Goal: Check status: Check status

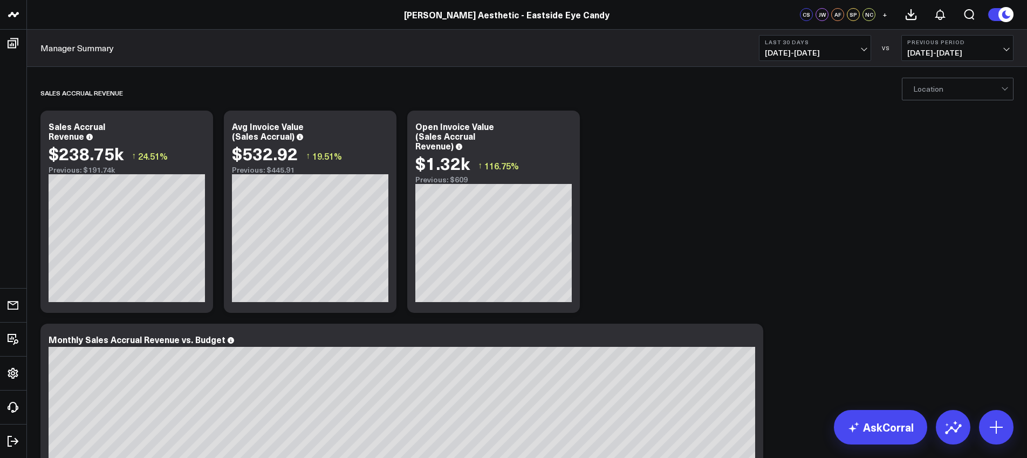
click at [815, 54] on span "[DATE] - [DATE]" at bounding box center [815, 53] width 100 height 9
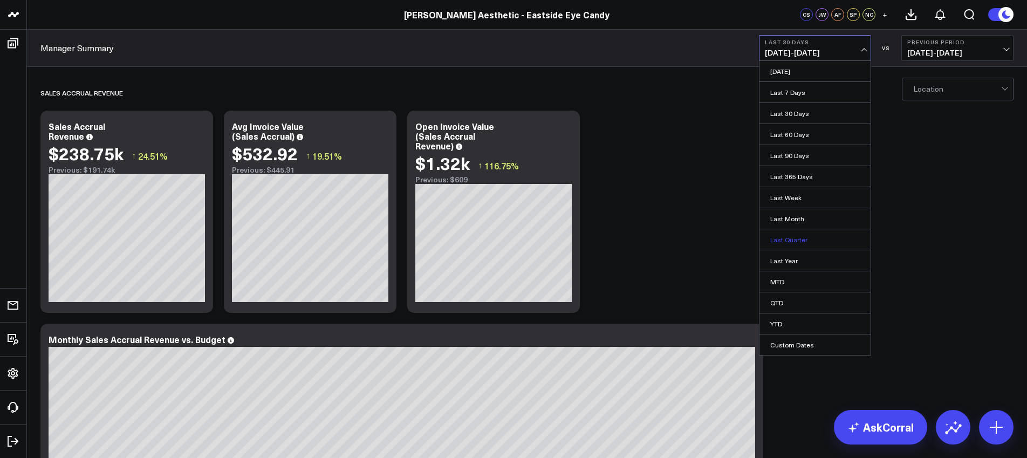
click at [795, 240] on link "Last Quarter" at bounding box center [815, 239] width 111 height 20
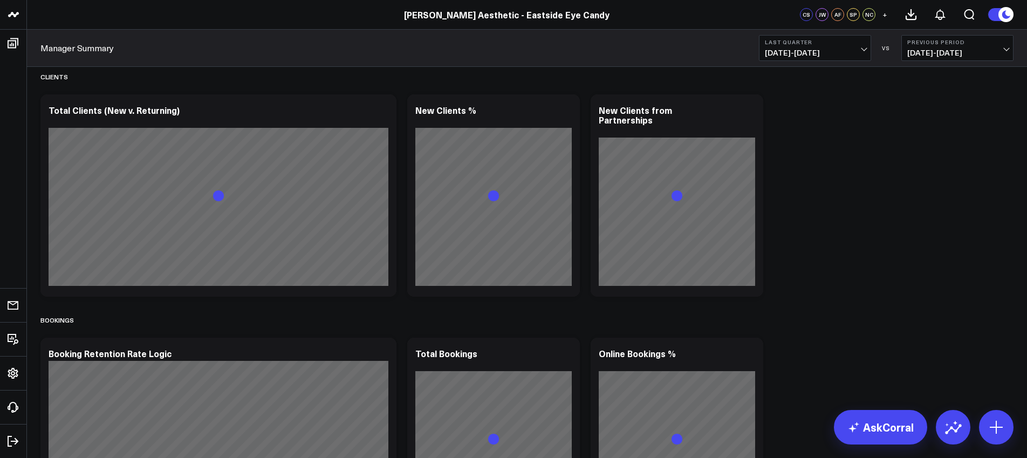
scroll to position [934, 0]
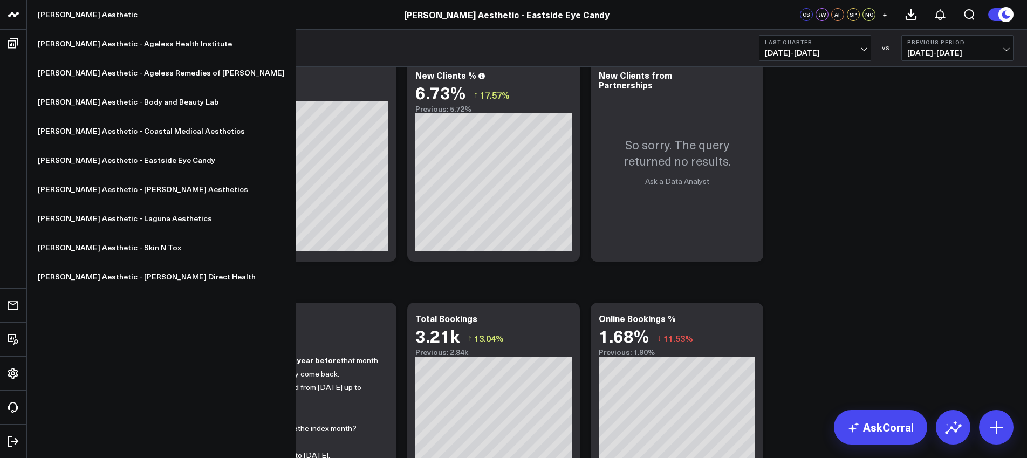
click at [10, 16] on icon at bounding box center [10, 14] width 5 height 5
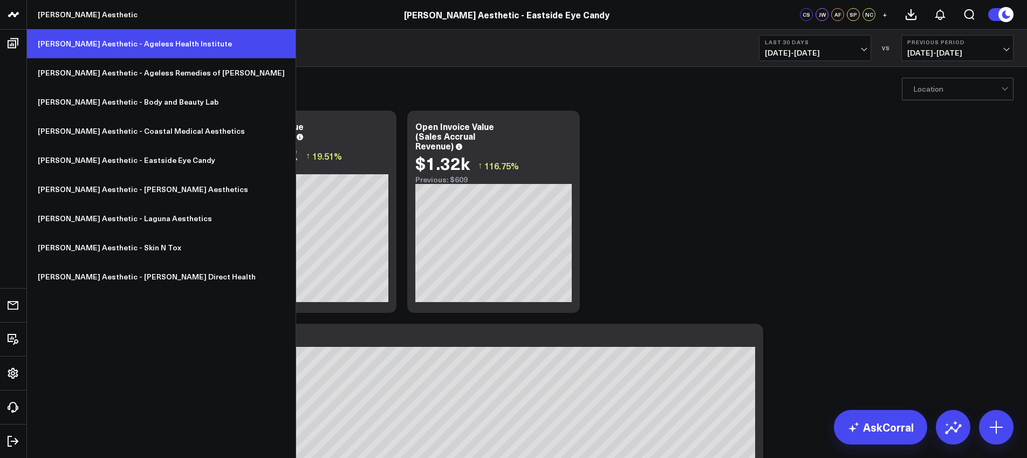
click at [101, 47] on link "[PERSON_NAME] Aesthetic - Ageless Health Institute" at bounding box center [161, 43] width 269 height 29
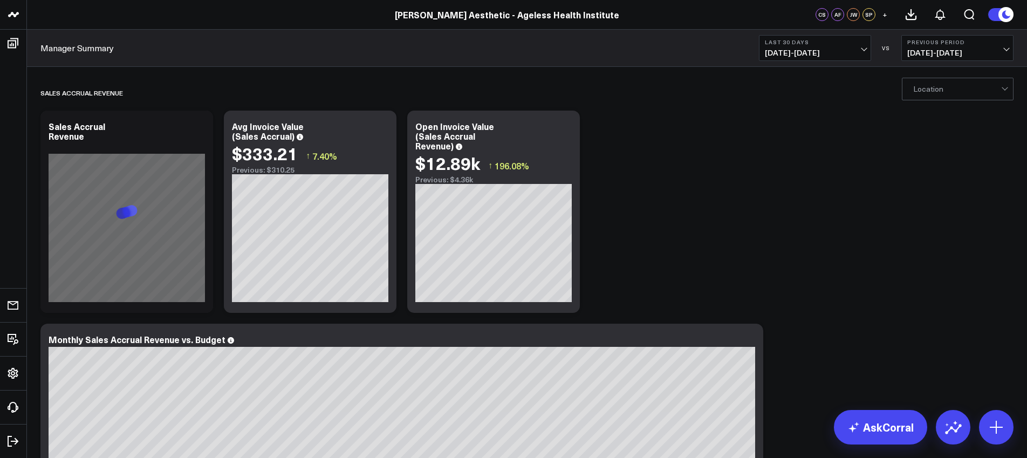
click at [814, 52] on span "[DATE] - [DATE]" at bounding box center [815, 53] width 100 height 9
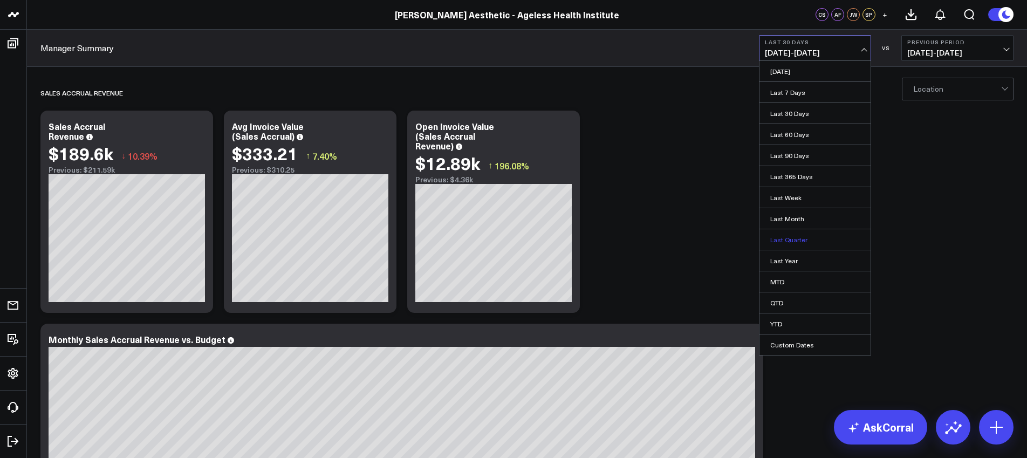
click at [790, 236] on link "Last Quarter" at bounding box center [815, 239] width 111 height 20
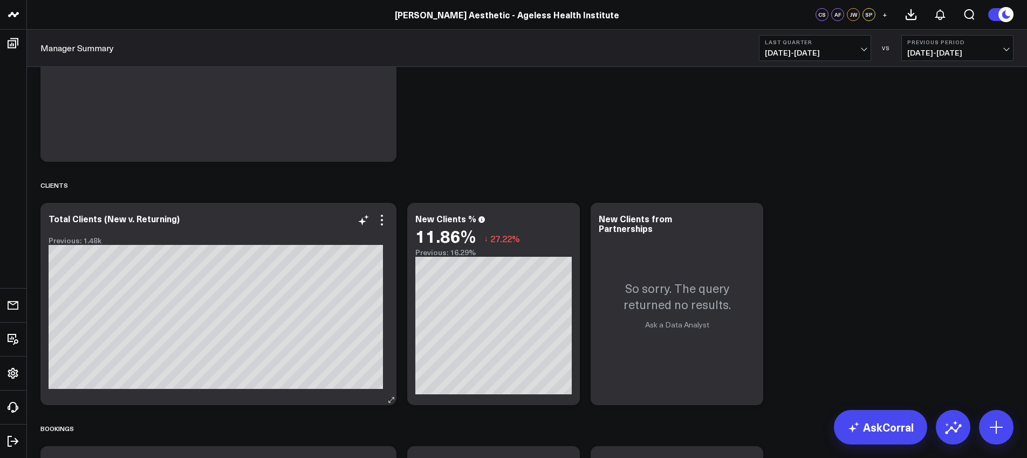
scroll to position [815, 0]
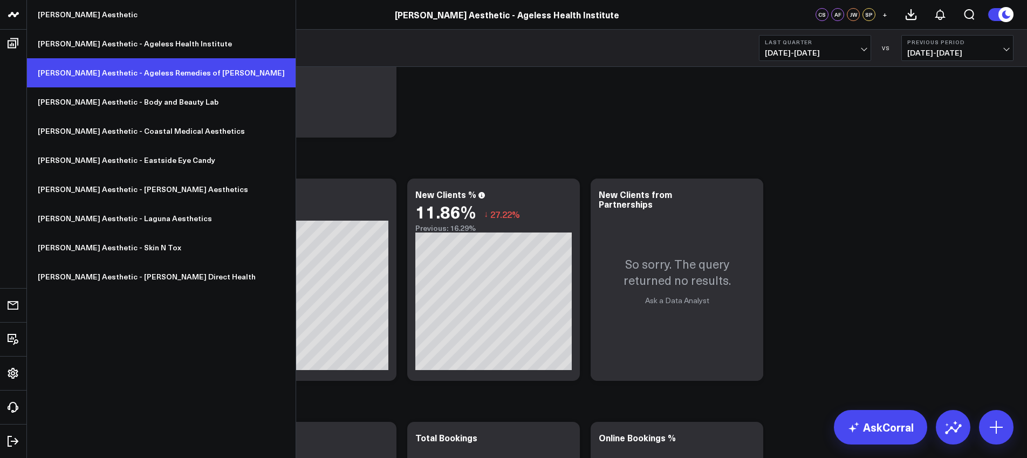
click at [85, 75] on link "[PERSON_NAME] Aesthetic - Ageless Remedies of [PERSON_NAME]" at bounding box center [161, 72] width 269 height 29
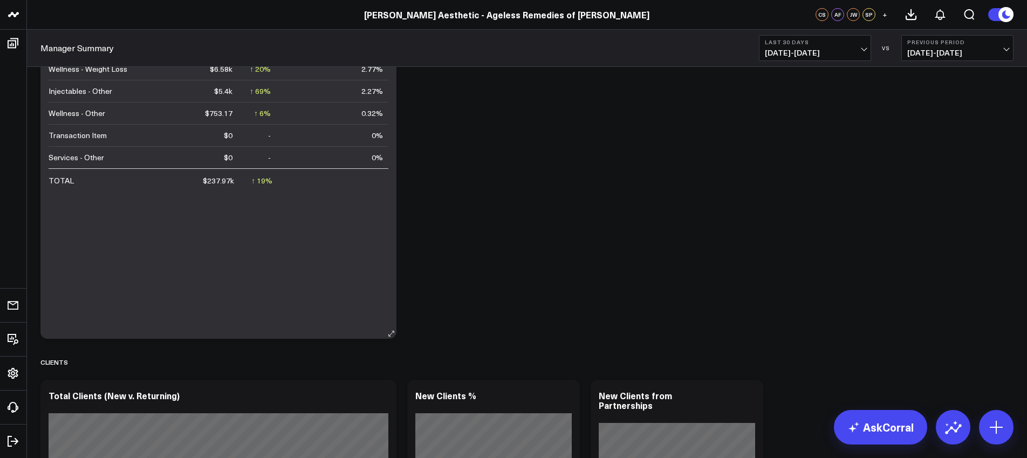
scroll to position [794, 0]
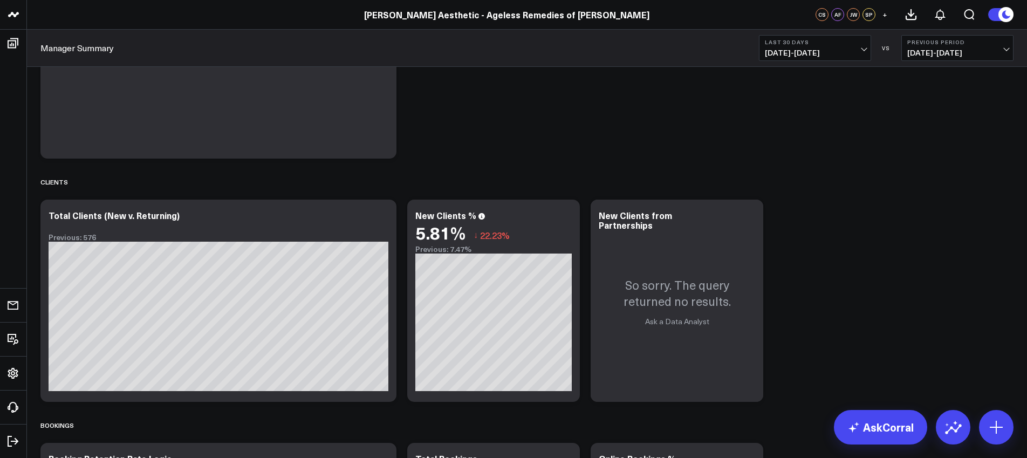
click at [836, 50] on span "[DATE] - [DATE]" at bounding box center [815, 53] width 100 height 9
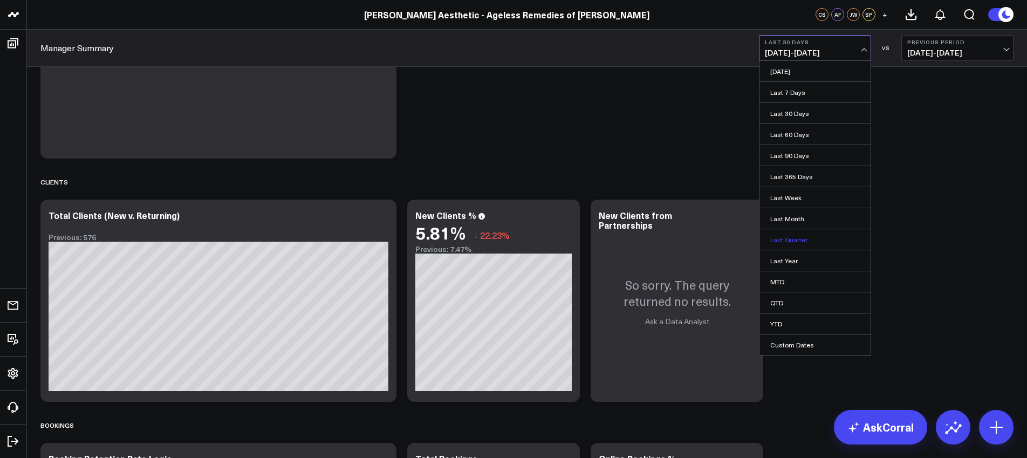
click at [799, 241] on link "Last Quarter" at bounding box center [815, 239] width 111 height 20
